Goal: Task Accomplishment & Management: Manage account settings

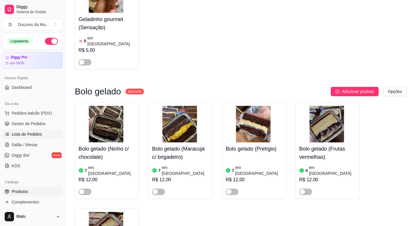
scroll to position [49, 0]
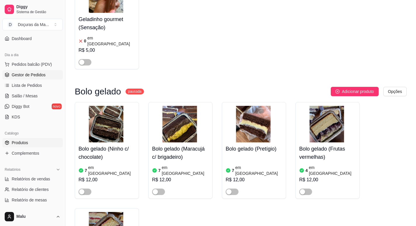
click at [18, 75] on span "Gestor de Pedidos" at bounding box center [29, 75] width 34 height 6
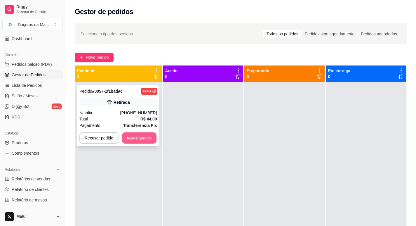
click at [130, 133] on button "Aceitar pedido" at bounding box center [139, 137] width 34 height 11
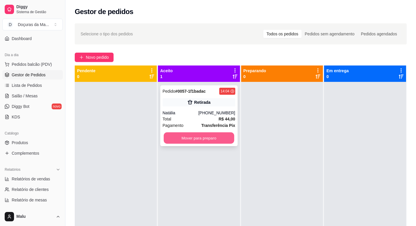
click at [169, 137] on button "Mover para preparo" at bounding box center [198, 137] width 70 height 11
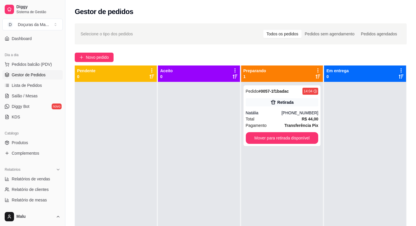
click at [373, 149] on div at bounding box center [365, 195] width 82 height 226
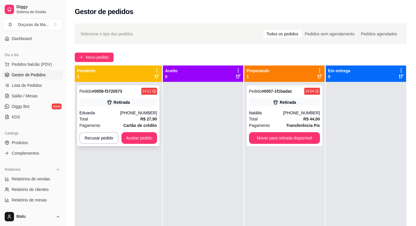
click at [132, 135] on button "Aceitar pedido" at bounding box center [139, 138] width 36 height 12
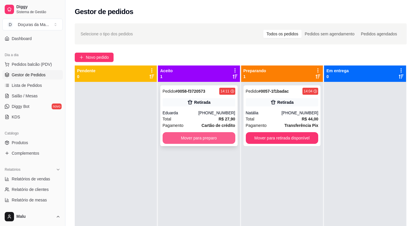
click at [163, 135] on button "Mover para preparo" at bounding box center [199, 138] width 73 height 12
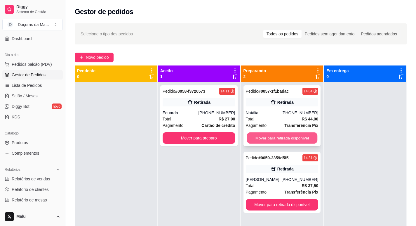
click at [265, 133] on button "Mover para retirada disponível" at bounding box center [282, 137] width 70 height 11
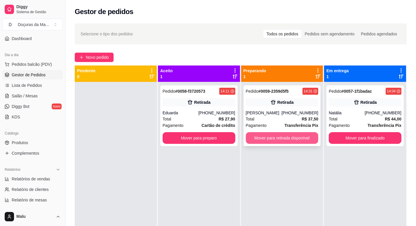
click at [277, 136] on button "Mover para retirada disponível" at bounding box center [282, 138] width 73 height 12
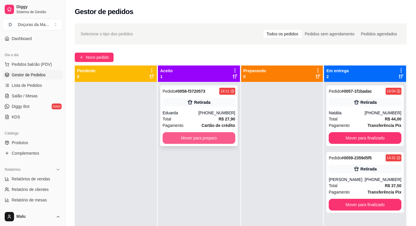
click at [185, 140] on button "Mover para preparo" at bounding box center [199, 138] width 73 height 12
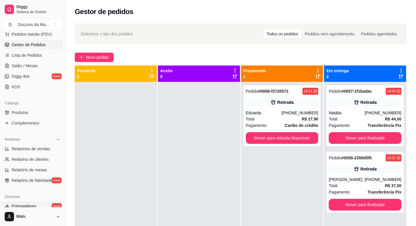
scroll to position [97, 0]
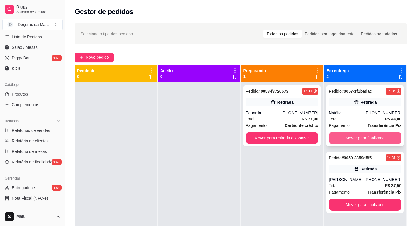
click at [345, 139] on button "Mover para finalizado" at bounding box center [365, 138] width 73 height 12
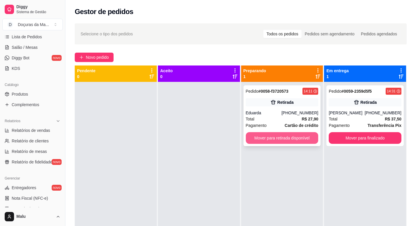
click at [280, 138] on button "Mover para retirada disponível" at bounding box center [282, 138] width 73 height 12
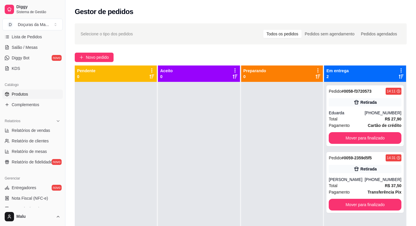
click at [32, 95] on link "Produtos" at bounding box center [32, 93] width 60 height 9
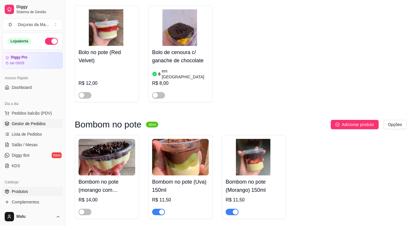
click at [33, 121] on span "Gestor de Pedidos" at bounding box center [29, 123] width 34 height 6
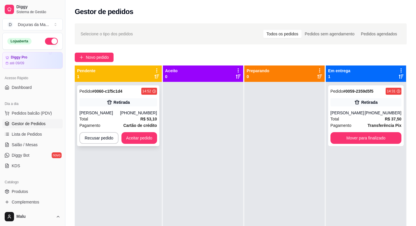
click at [140, 143] on button "Aceitar pedido" at bounding box center [139, 138] width 36 height 12
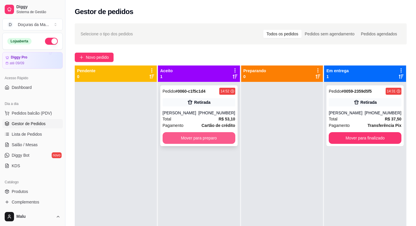
click at [180, 134] on button "Mover para preparo" at bounding box center [199, 138] width 73 height 12
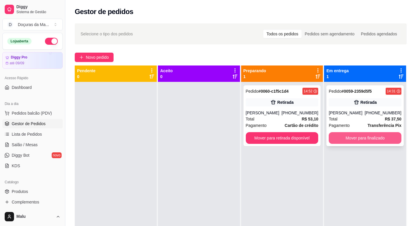
click at [378, 137] on button "Mover para finalizado" at bounding box center [365, 138] width 73 height 12
